Goal: Task Accomplishment & Management: Use online tool/utility

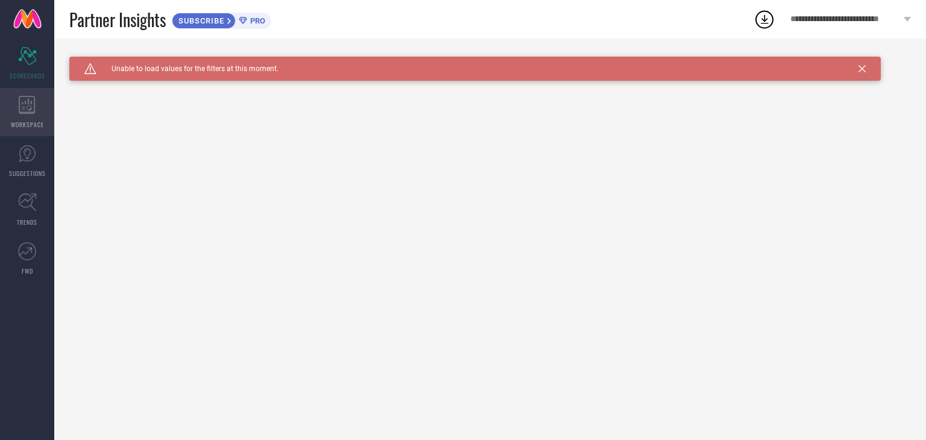
click at [23, 110] on icon at bounding box center [27, 105] width 17 height 18
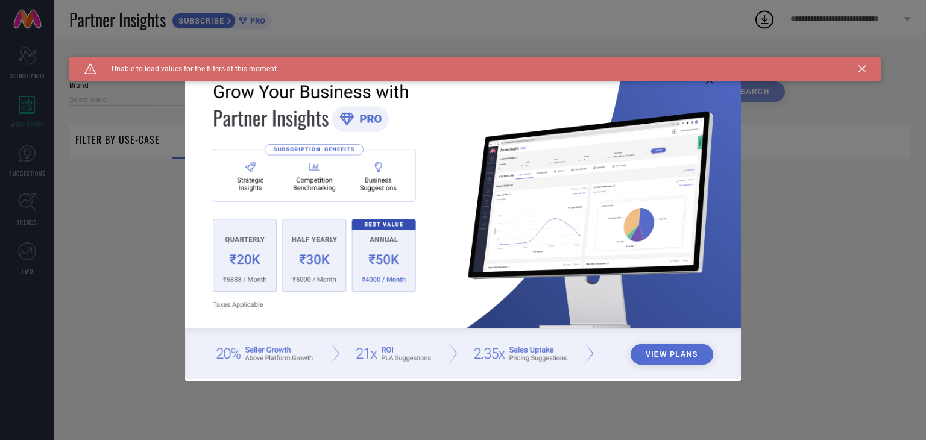
type input "1 STOP FASHION"
type input "All"
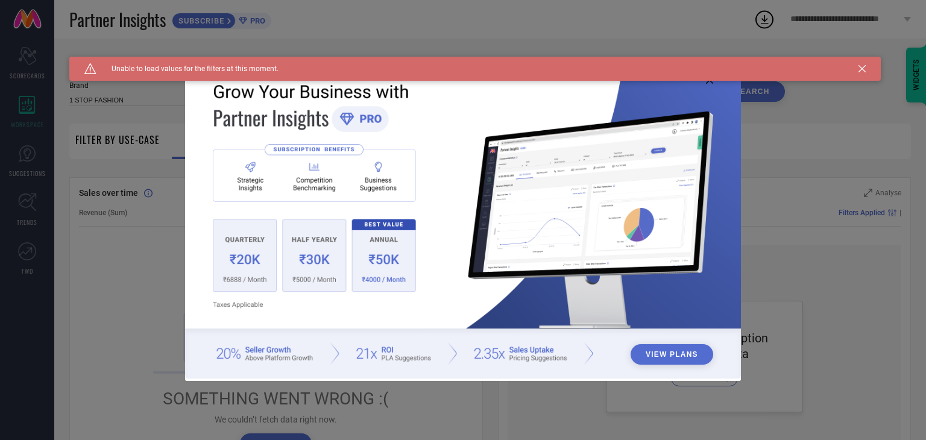
click at [864, 67] on icon at bounding box center [861, 68] width 7 height 7
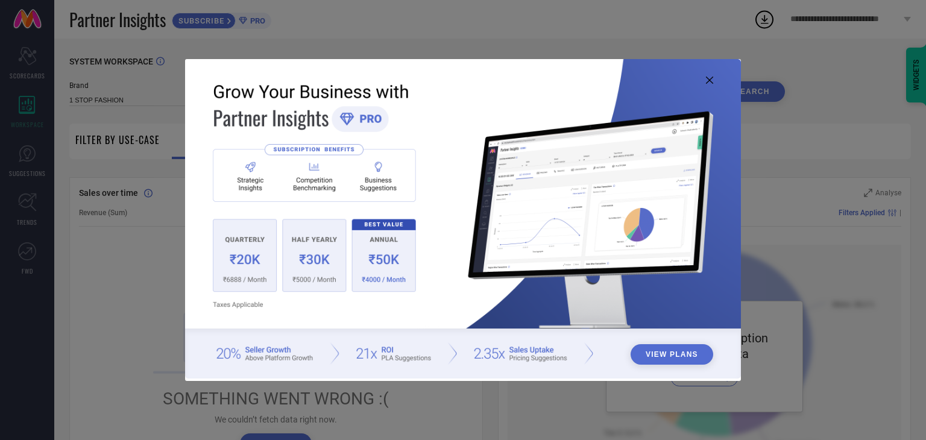
click at [710, 81] on icon at bounding box center [709, 80] width 7 height 7
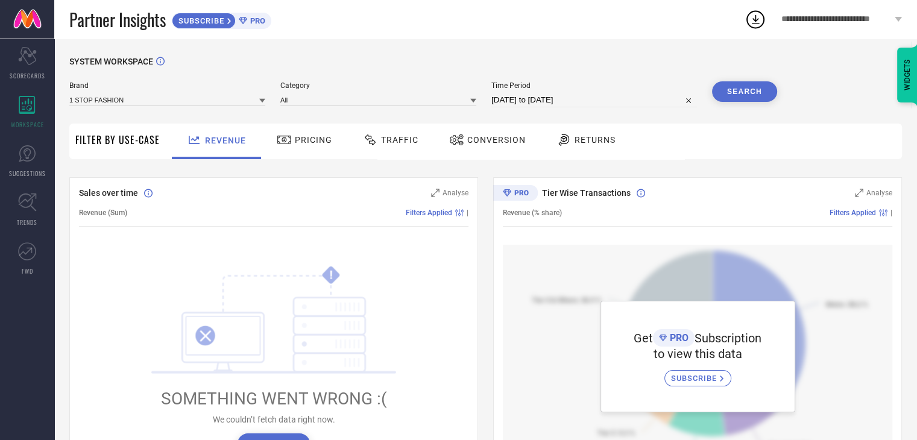
click at [258, 19] on span "PRO" at bounding box center [256, 20] width 18 height 9
click at [116, 152] on div "Filter By Use-Case" at bounding box center [117, 142] width 84 height 36
click at [311, 137] on span "Pricing" at bounding box center [313, 140] width 37 height 10
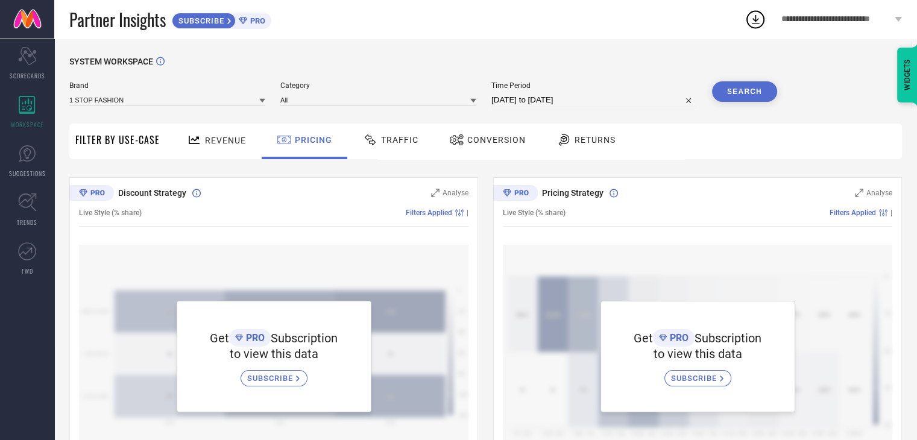
click at [263, 386] on div "SUBSCRIBE" at bounding box center [273, 378] width 67 height 16
click at [34, 49] on icon "Scorecard" at bounding box center [27, 56] width 19 height 18
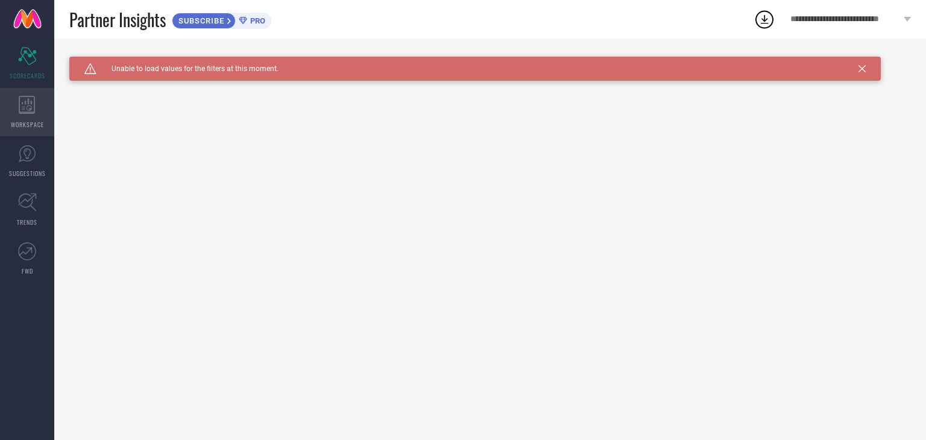
click at [19, 110] on icon at bounding box center [27, 105] width 16 height 18
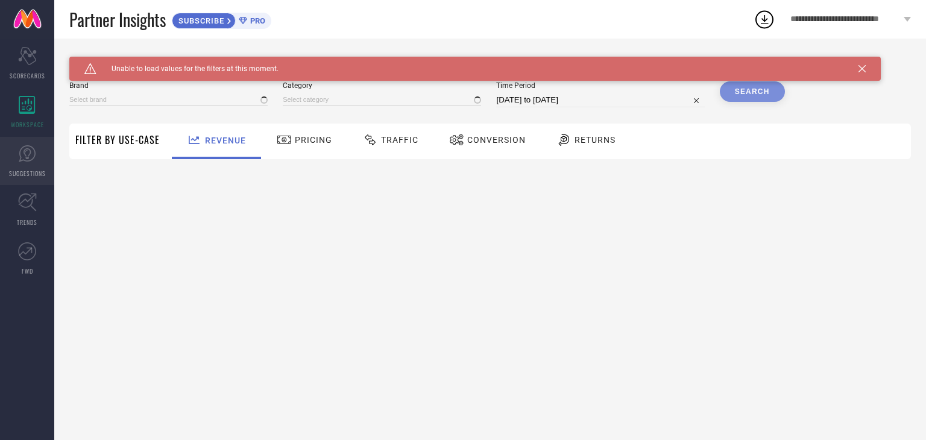
type input "1 STOP FASHION"
type input "All"
click at [26, 154] on icon at bounding box center [27, 154] width 18 height 18
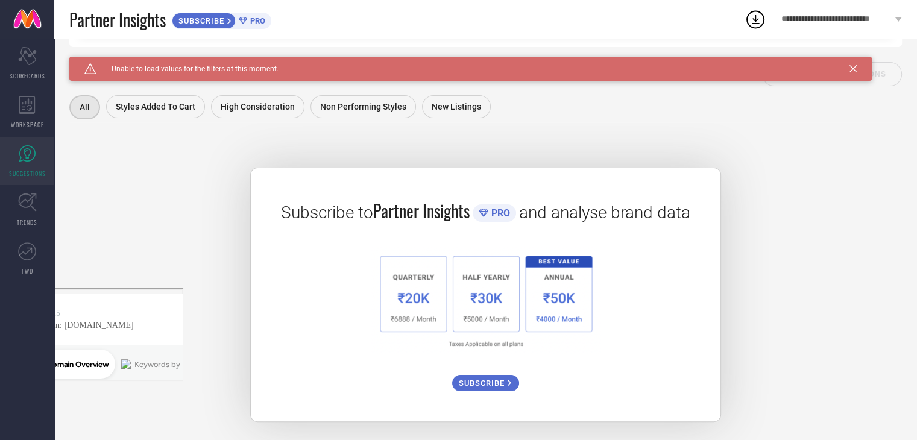
scroll to position [154, 0]
